Goal: Task Accomplishment & Management: Manage account settings

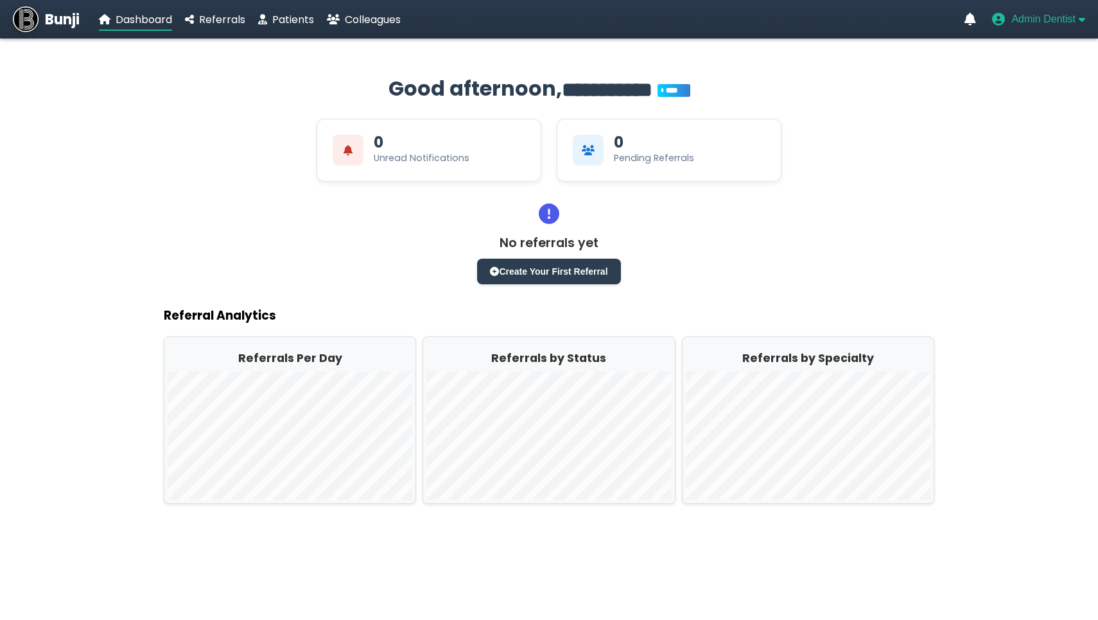
click at [1026, 15] on span "Admin Dentist" at bounding box center [1043, 19] width 64 height 12
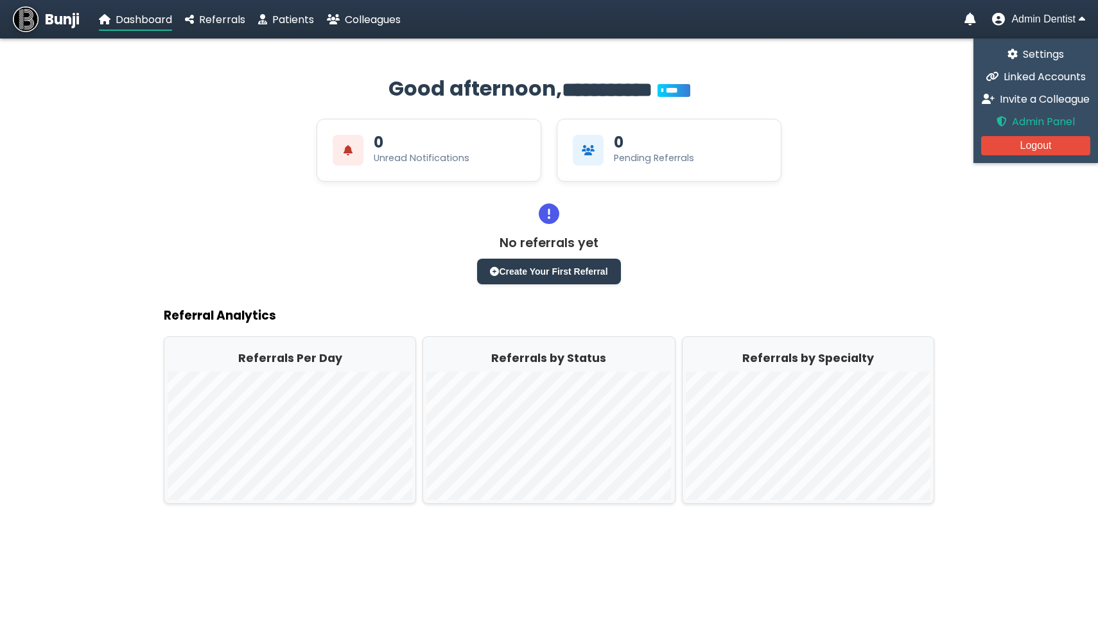
click at [1025, 118] on span "Admin Panel" at bounding box center [1043, 121] width 63 height 15
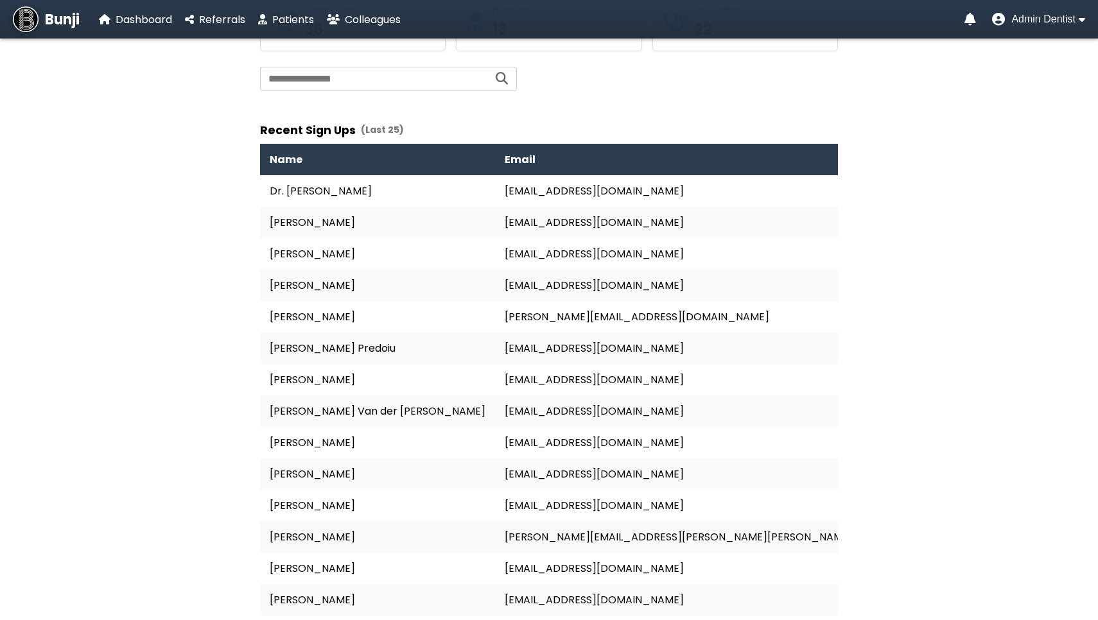
scroll to position [152, 0]
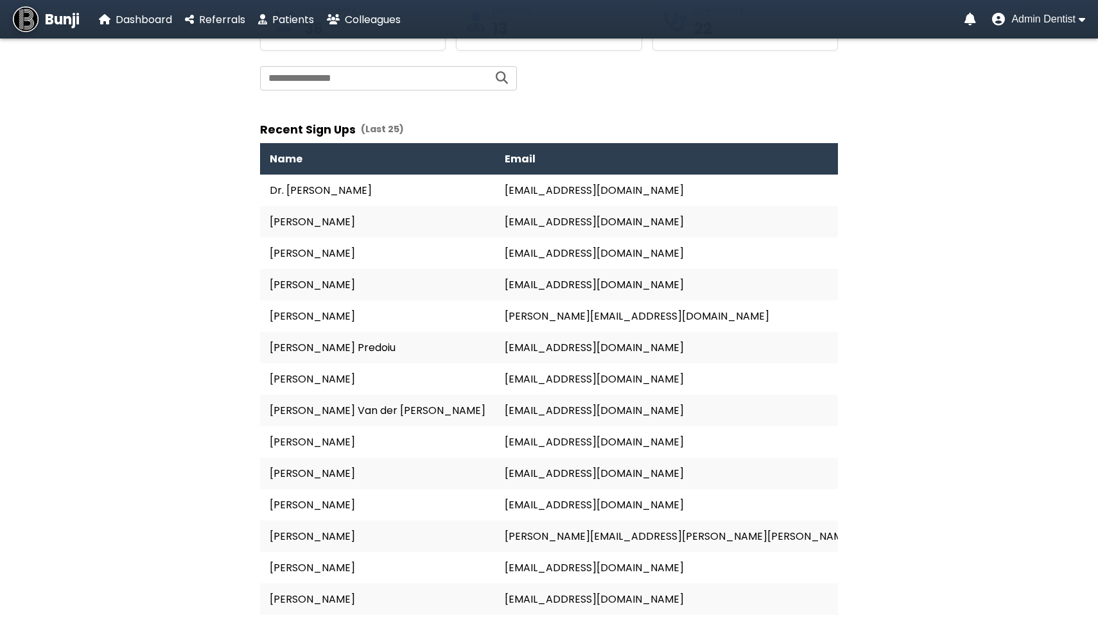
click at [1049, 28] on nav "Bunji Dashboard Referrals Patients Colleagues Admin Dentist" at bounding box center [549, 19] width 1098 height 39
click at [1054, 24] on span "Admin Dentist" at bounding box center [1043, 19] width 64 height 12
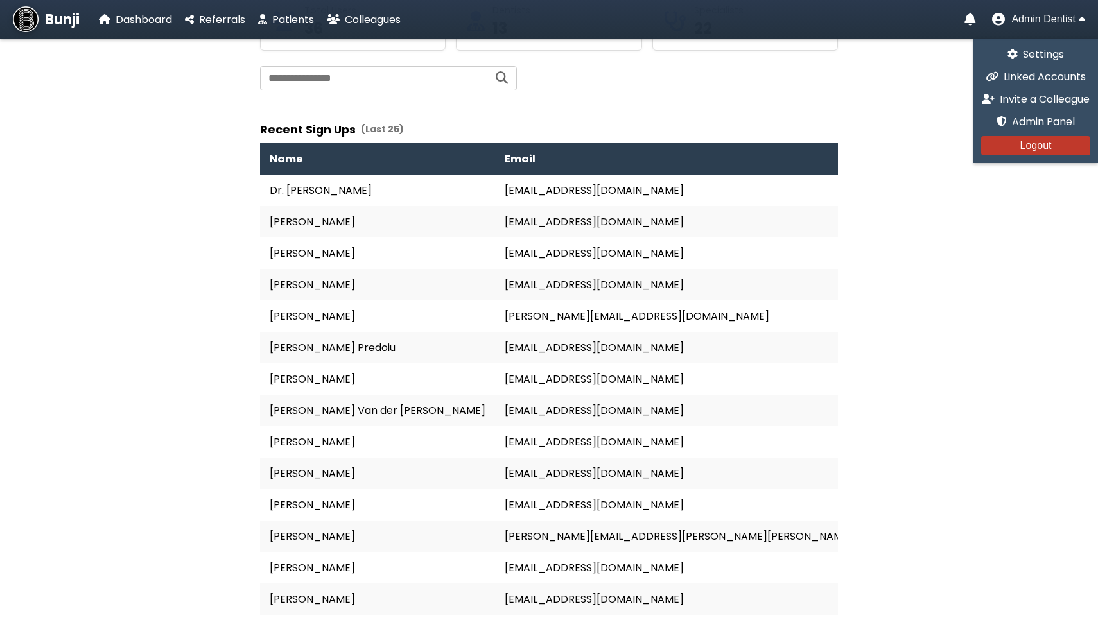
click at [1034, 146] on span "Logout" at bounding box center [1035, 145] width 31 height 11
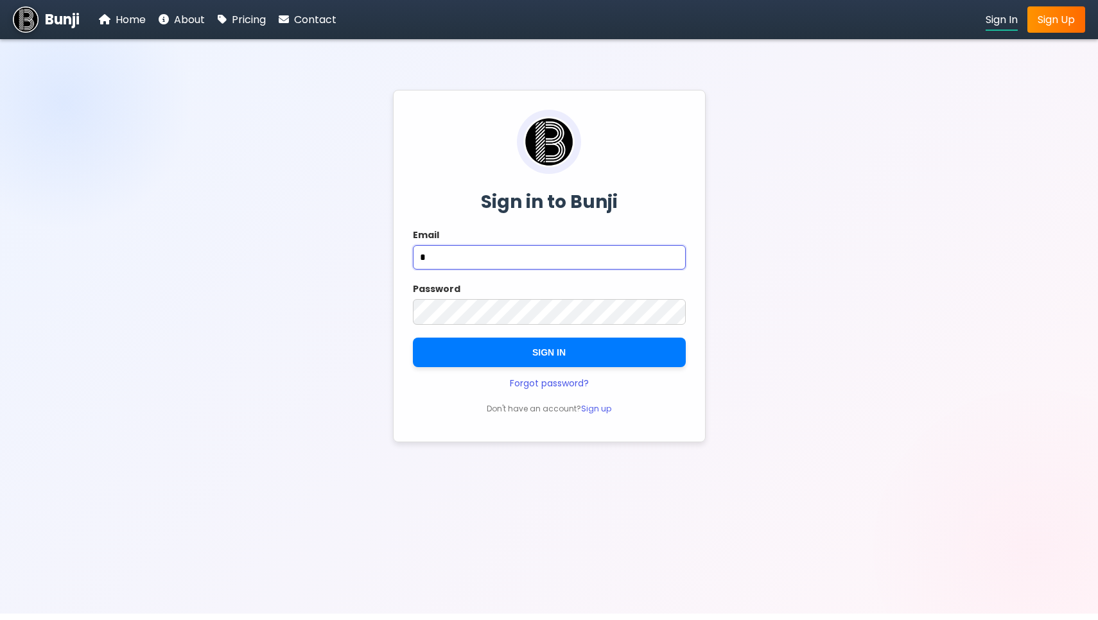
type input "**********"
click at [549, 354] on button "SIGN IN" at bounding box center [549, 353] width 273 height 30
